Goal: Information Seeking & Learning: Understand process/instructions

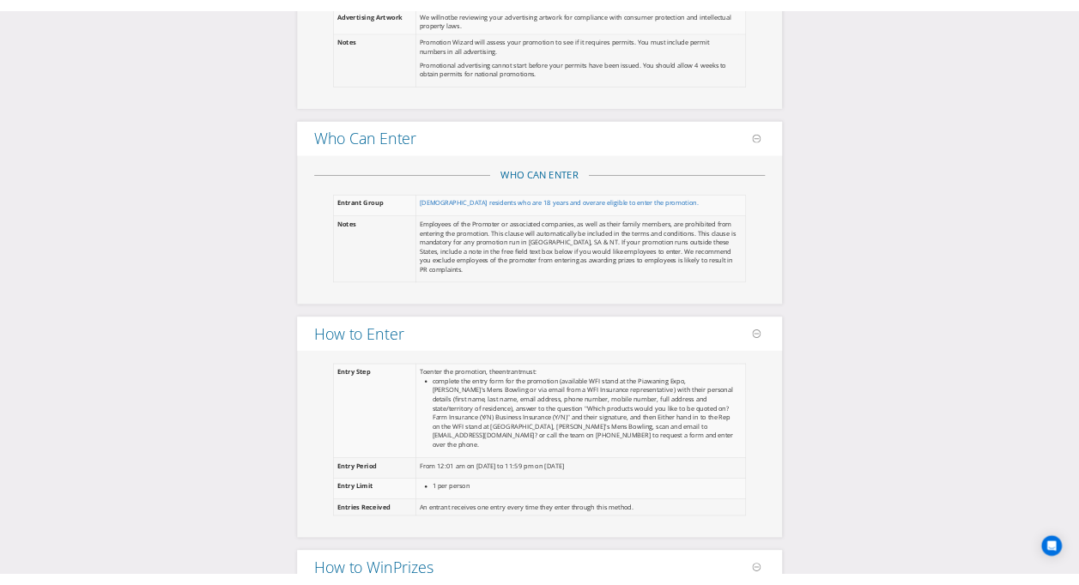
scroll to position [1116, 0]
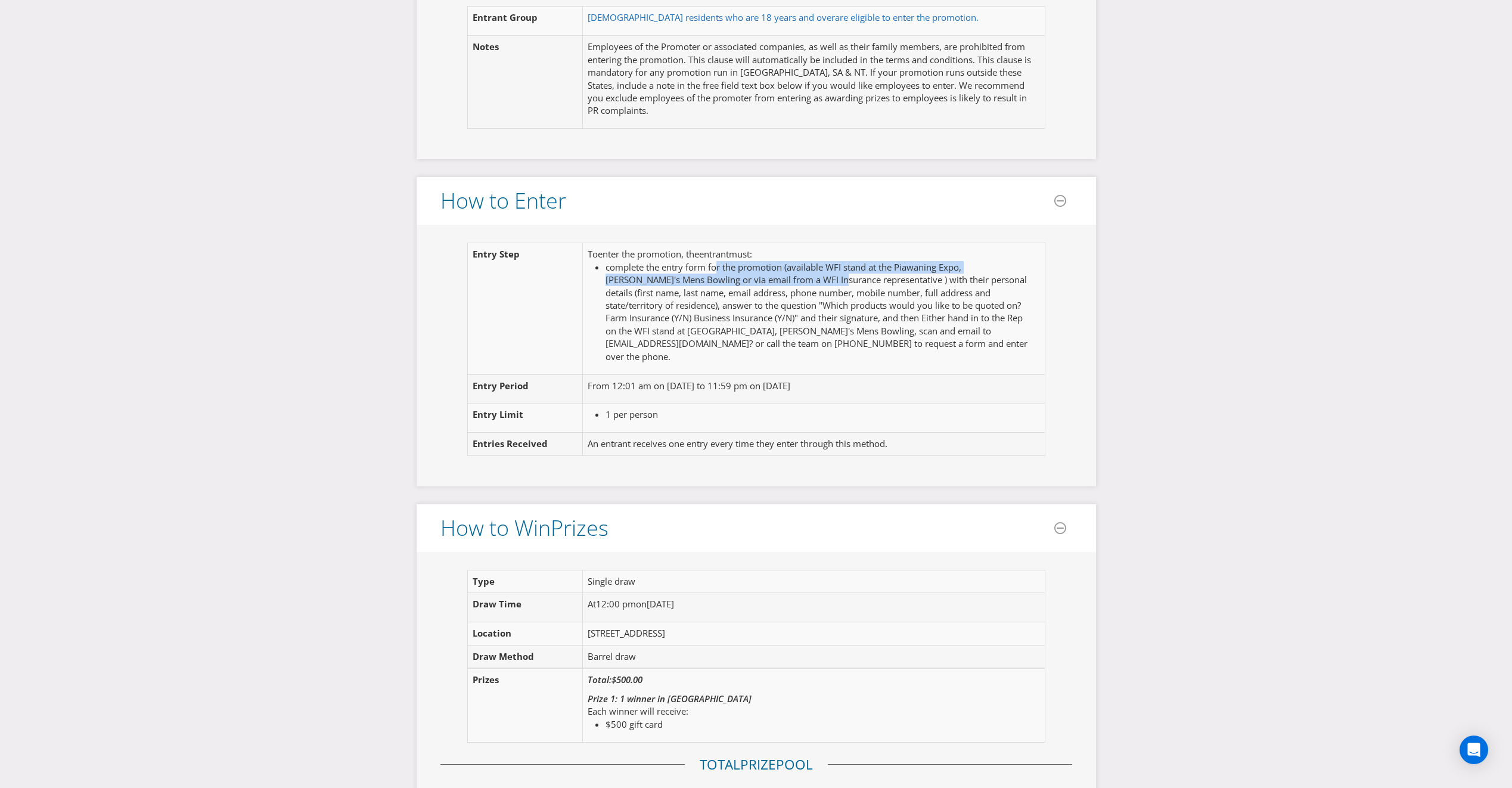
drag, startPoint x: 717, startPoint y: 271, endPoint x: 777, endPoint y: 276, distance: 60.2
click at [777, 276] on span "complete the entry form for the promotion (available WFI stand at the Piawaning…" at bounding box center [817, 312] width 422 height 101
drag, startPoint x: 777, startPoint y: 276, endPoint x: 758, endPoint y: 313, distance: 41.6
click at [758, 313] on span "complete the entry form for the promotion (available WFI stand at the Piawaning…" at bounding box center [817, 312] width 422 height 101
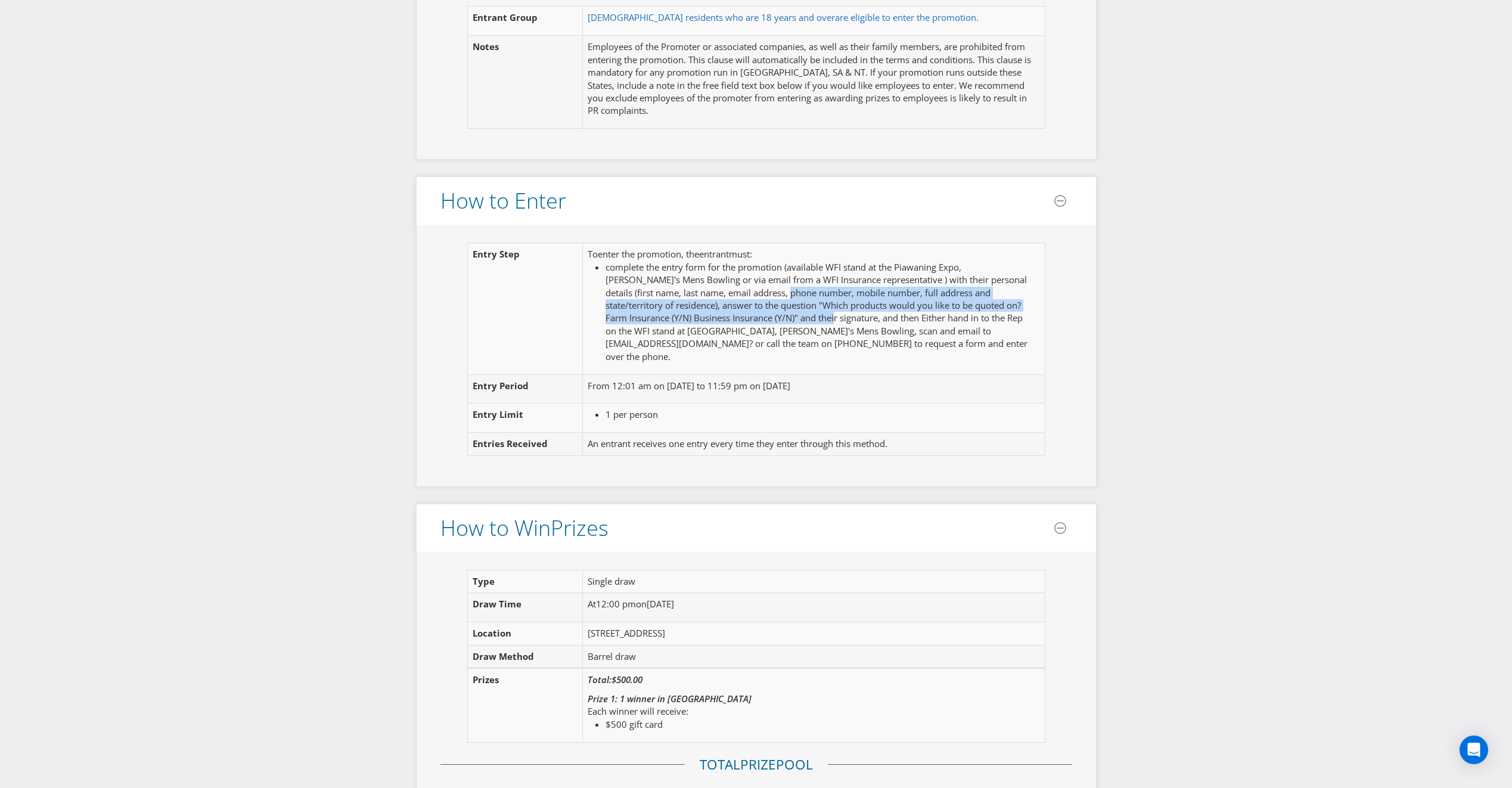
drag, startPoint x: 729, startPoint y: 291, endPoint x: 770, endPoint y: 312, distance: 46.1
click at [770, 312] on span "complete the entry form for the promotion (available WFI stand at the Piawaning…" at bounding box center [817, 312] width 422 height 101
drag, startPoint x: 770, startPoint y: 312, endPoint x: 862, endPoint y: 342, distance: 96.8
click at [862, 342] on li "complete the entry form for the promotion (available WFI stand at the Piawaning…" at bounding box center [817, 312] width 424 height 102
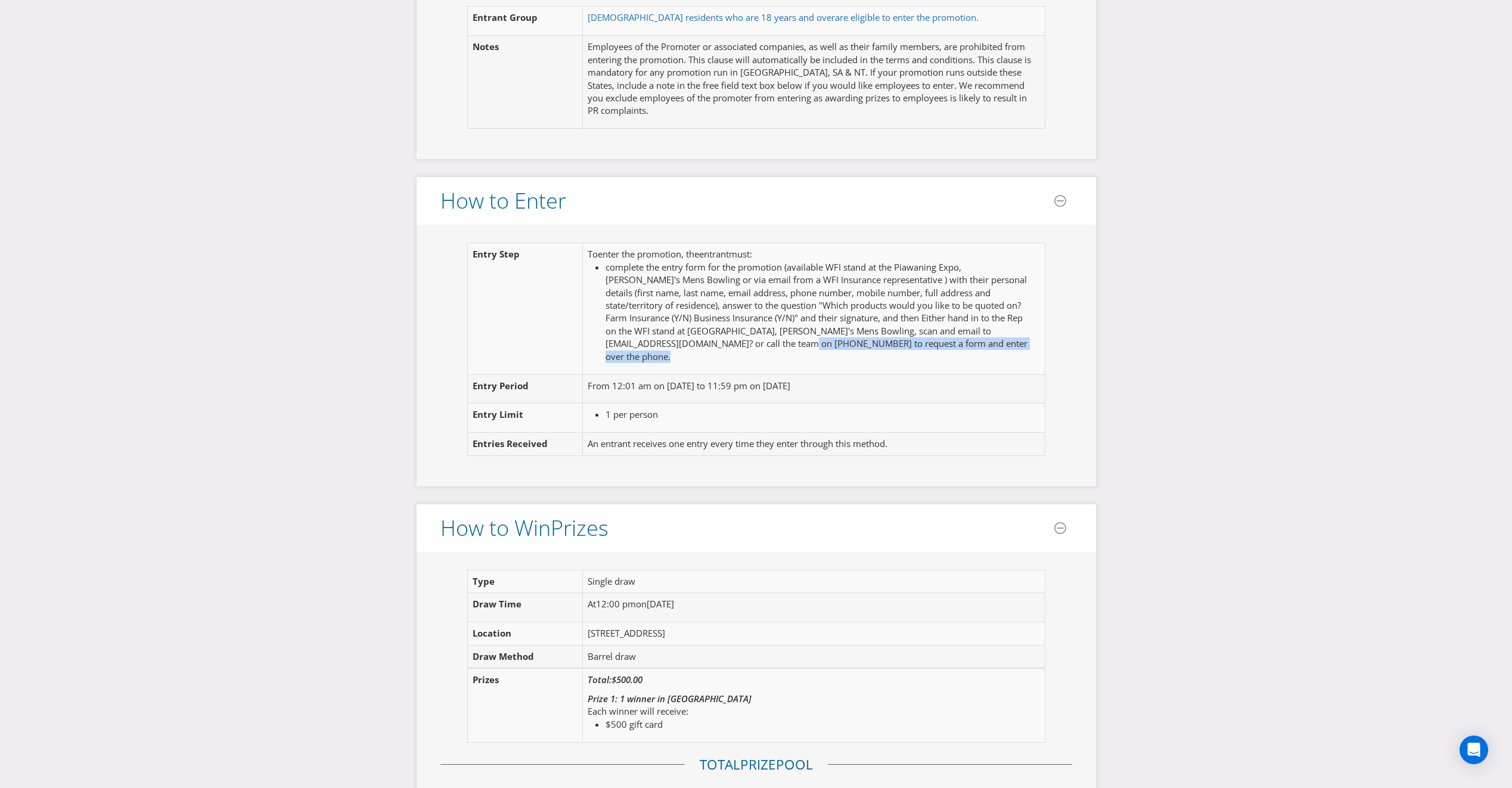
drag, startPoint x: 870, startPoint y: 343, endPoint x: 693, endPoint y: 346, distance: 177.0
click at [693, 346] on li "complete the entry form for the promotion (available WFI stand at the Piawaning…" at bounding box center [817, 312] width 424 height 102
click at [693, 346] on span "complete the entry form for the promotion (available WFI stand at the Piawaning…" at bounding box center [817, 312] width 422 height 101
drag, startPoint x: 948, startPoint y: 332, endPoint x: 860, endPoint y: 349, distance: 89.6
click at [860, 349] on li "complete the entry form for the promotion (available WFI stand at the Piawaning…" at bounding box center [817, 312] width 424 height 102
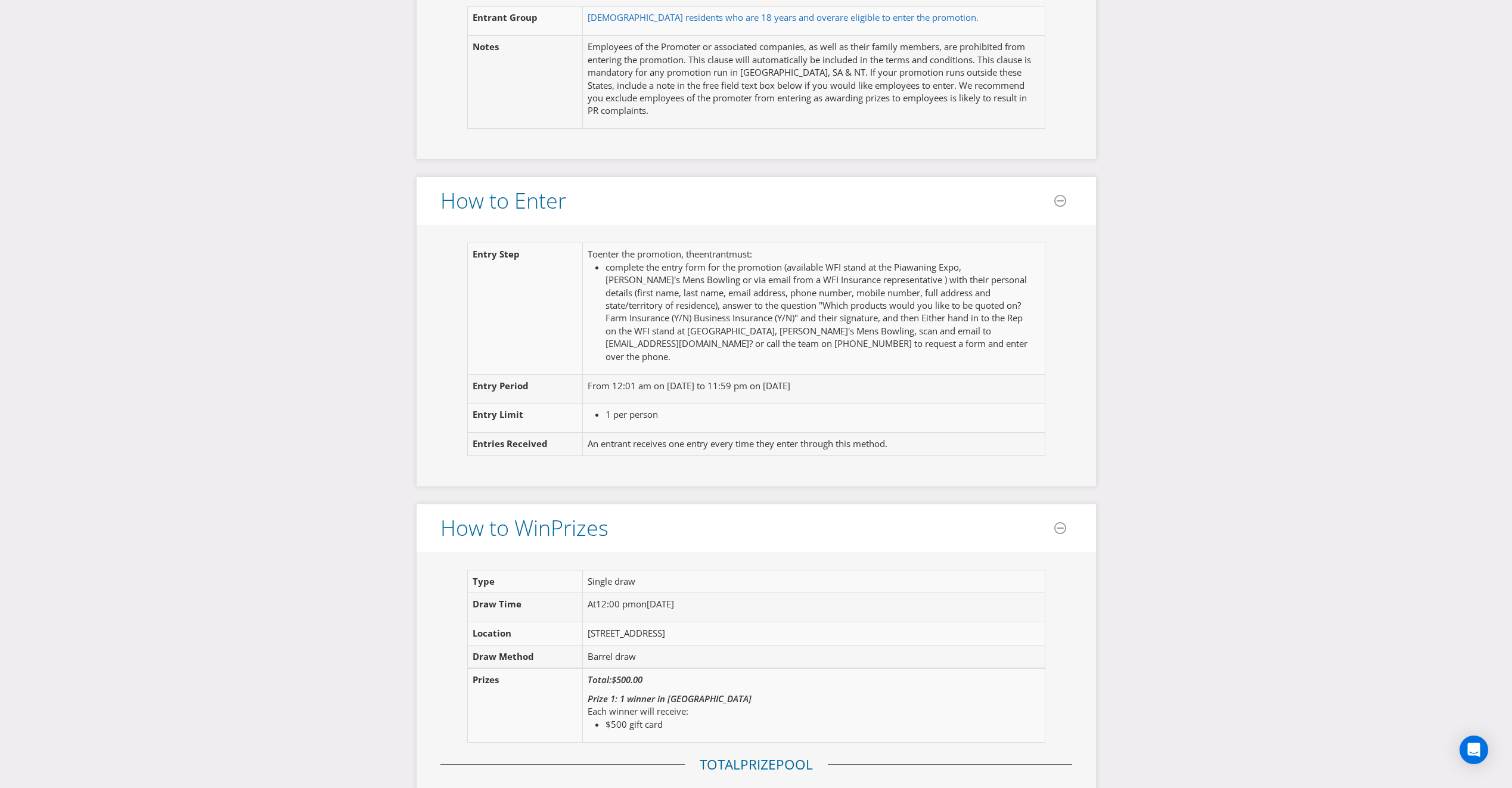
drag, startPoint x: 860, startPoint y: 349, endPoint x: 773, endPoint y: 274, distance: 114.9
click at [773, 274] on span "complete the entry form for the promotion (available WFI stand at the Piawaning…" at bounding box center [817, 312] width 422 height 101
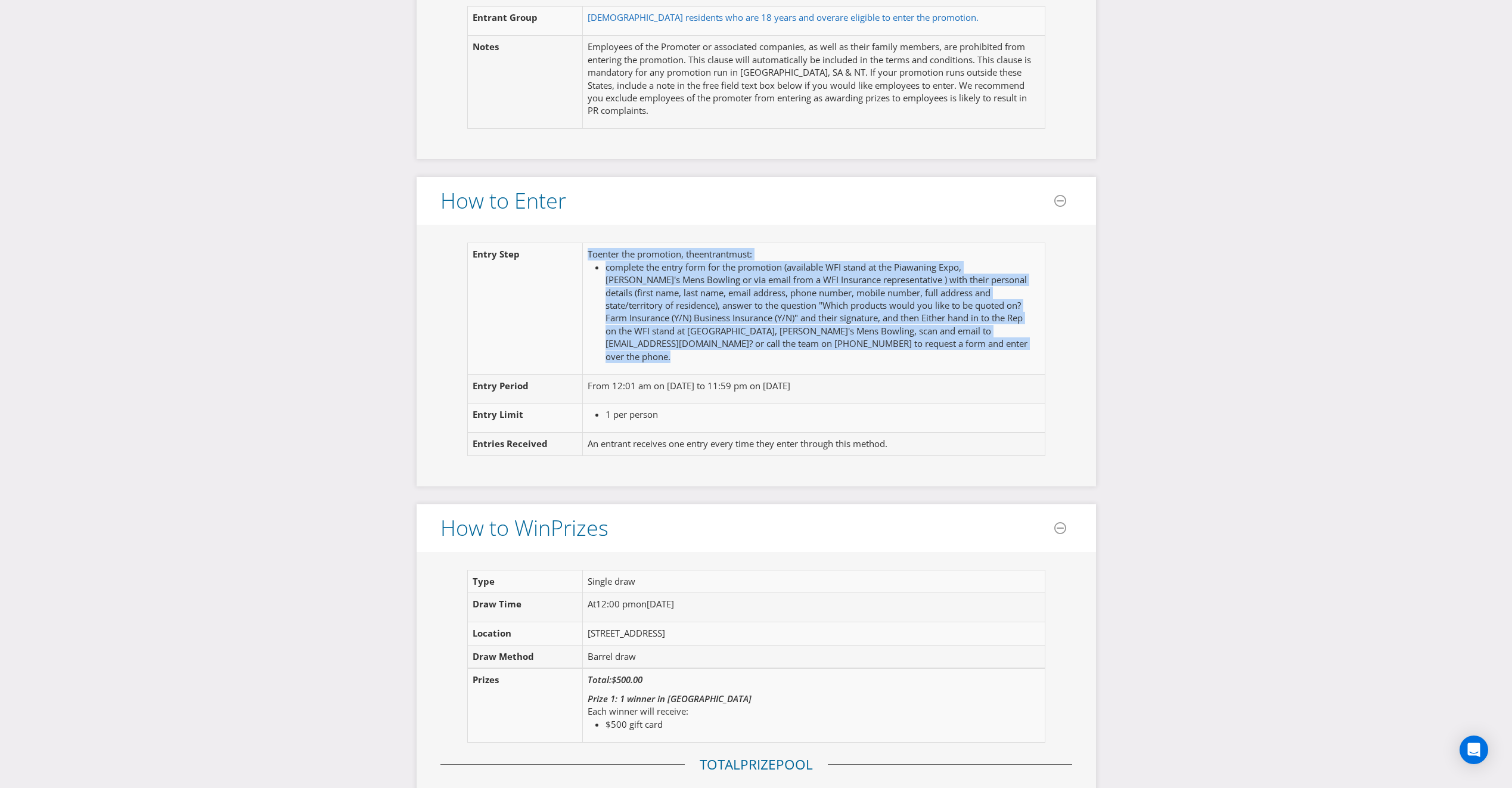
drag, startPoint x: 839, startPoint y: 338, endPoint x: 581, endPoint y: 246, distance: 273.9
click at [581, 246] on tr "Entry Step To enter the promotion , the entrant must : complete the entry form …" at bounding box center [756, 308] width 578 height 131
drag, startPoint x: 581, startPoint y: 246, endPoint x: 673, endPoint y: 287, distance: 100.7
copy tr "To enter the promotion , the entrant must : complete the entry form for the pro…"
click at [972, 332] on span "complete the entry form for the promotion (available WFI stand at the Piawaning…" at bounding box center [817, 312] width 422 height 101
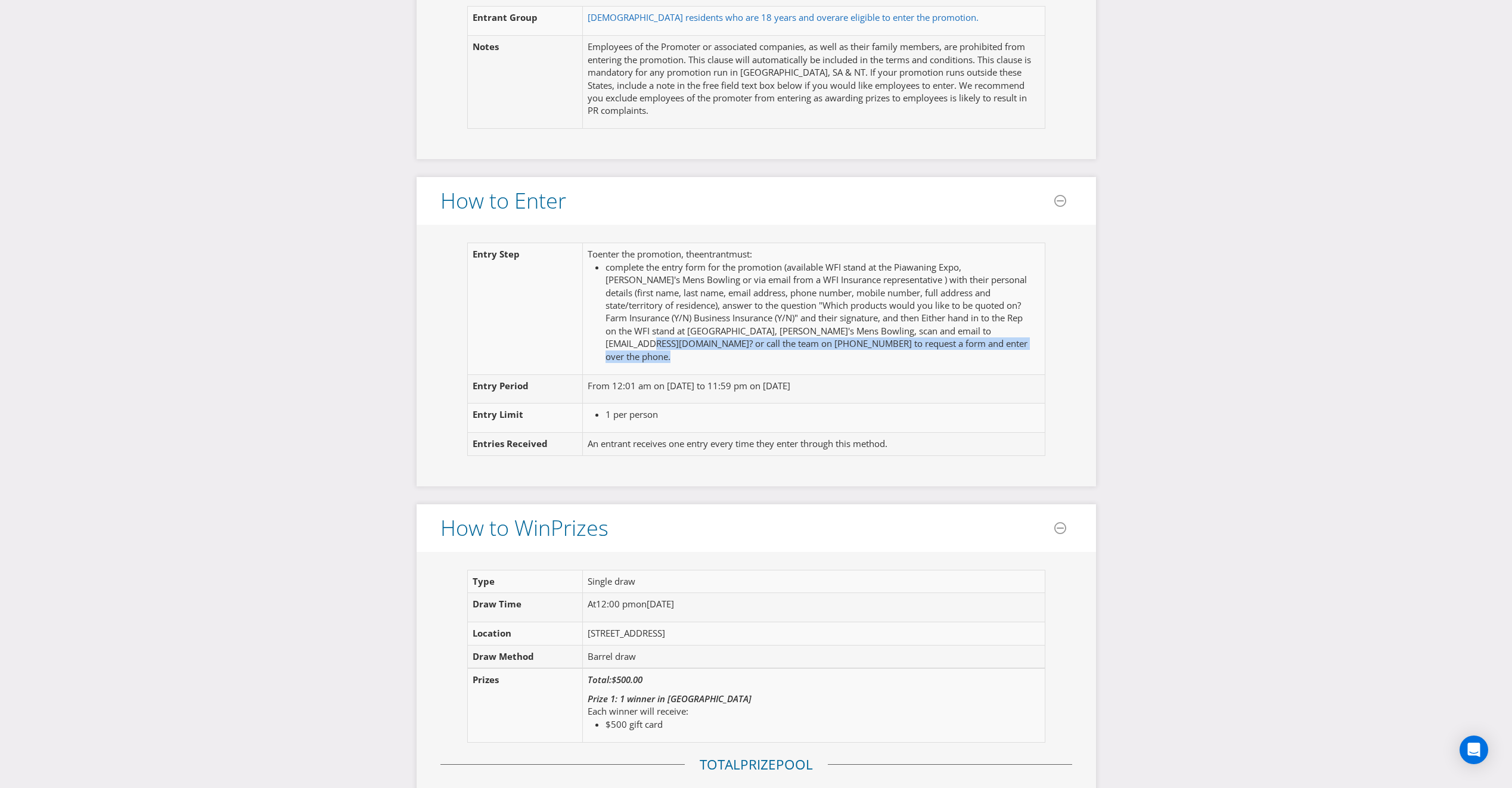
drag, startPoint x: 908, startPoint y: 342, endPoint x: 960, endPoint y: 333, distance: 52.8
click at [960, 333] on li "complete the entry form for the promotion (available WFI stand at the Piawaning…" at bounding box center [817, 312] width 424 height 102
copy li "call the team on [PHONE_NUMBER] to request a form and enter over the phone ."
